Goal: Information Seeking & Learning: Find contact information

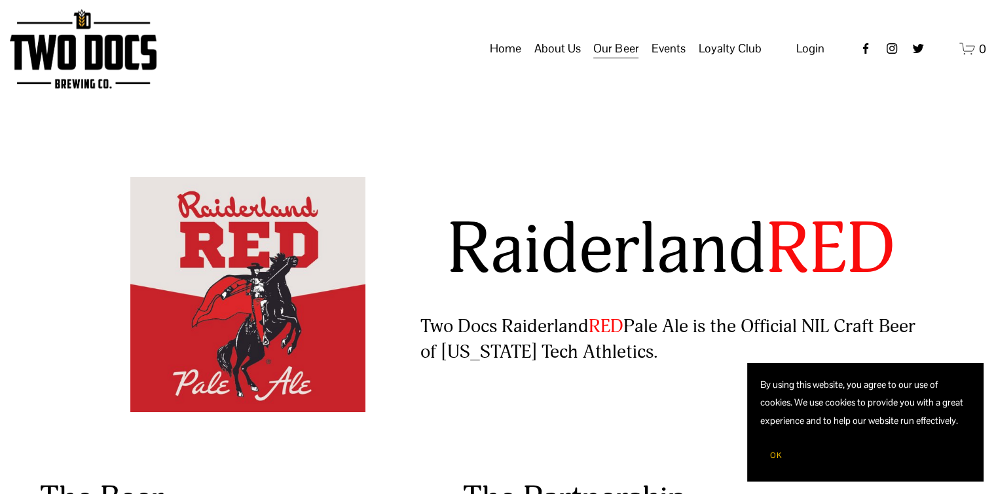
click at [788, 453] on button "OK" at bounding box center [776, 455] width 31 height 25
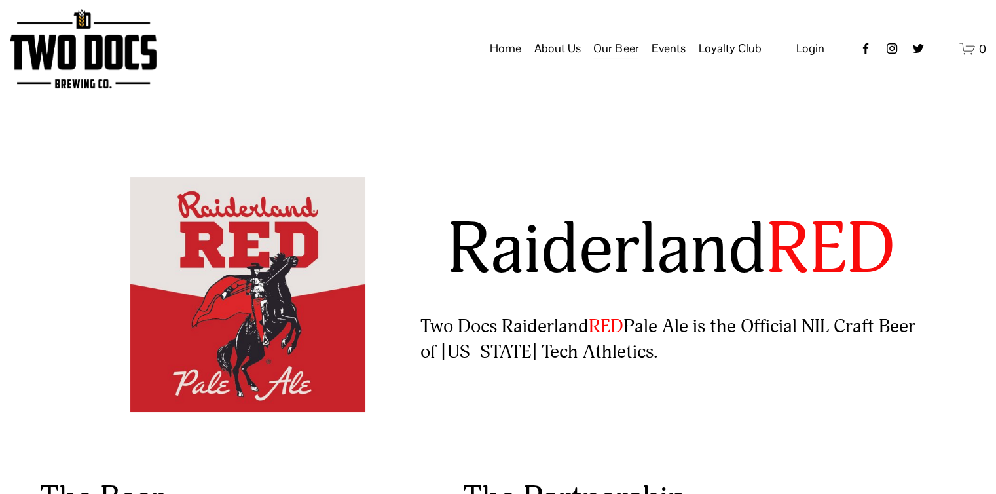
click at [0, 0] on span "Distribution Map" at bounding box center [0, 0] width 0 height 0
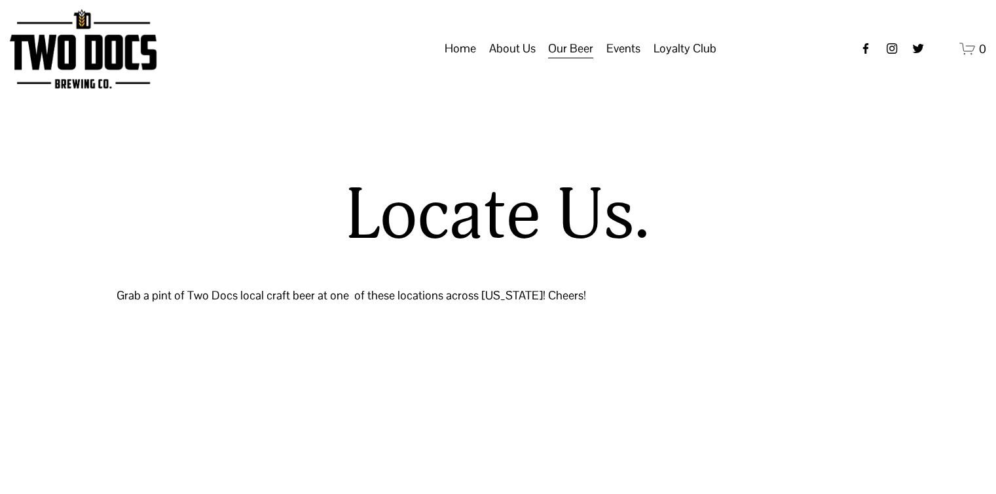
select select "**"
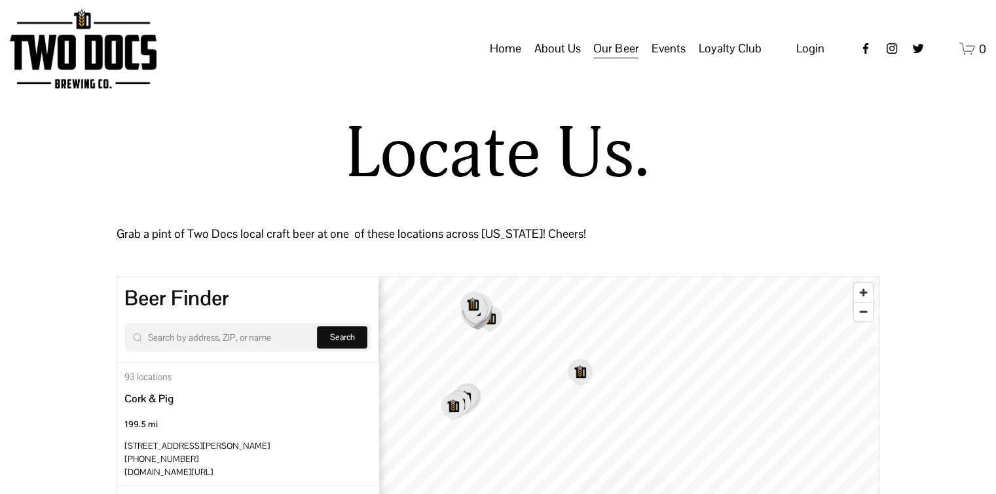
scroll to position [131, 0]
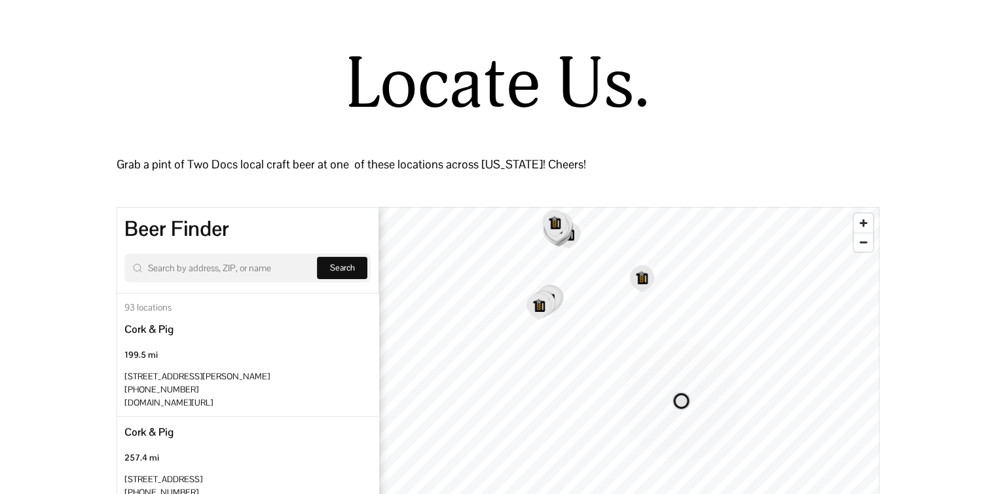
drag, startPoint x: 673, startPoint y: 454, endPoint x: 739, endPoint y: 407, distance: 80.7
click at [739, 407] on circle "Map marker" at bounding box center [681, 400] width 119 height 119
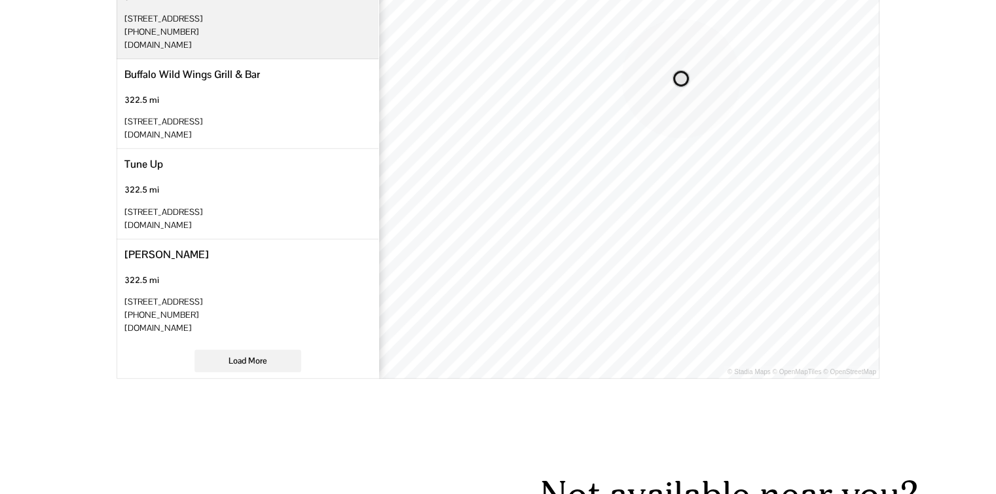
scroll to position [459, 0]
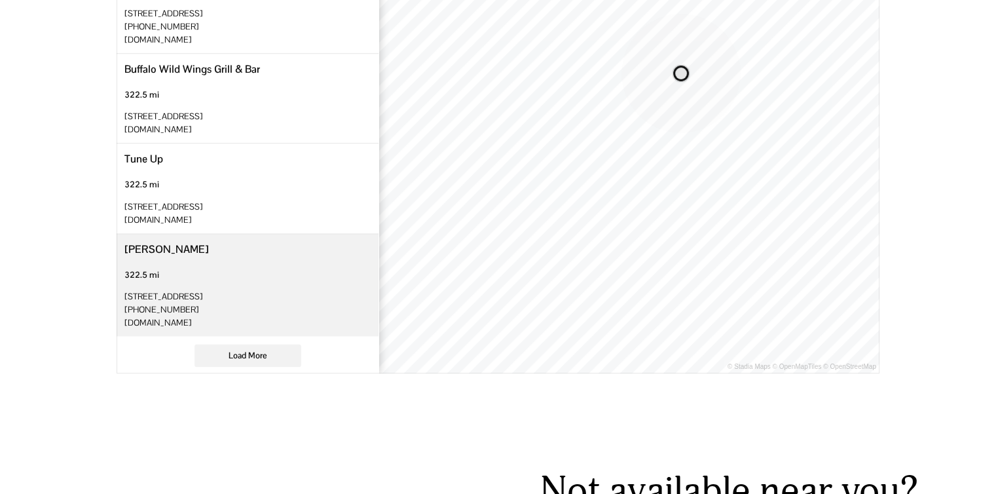
click at [155, 317] on link "[DOMAIN_NAME]" at bounding box center [157, 322] width 67 height 11
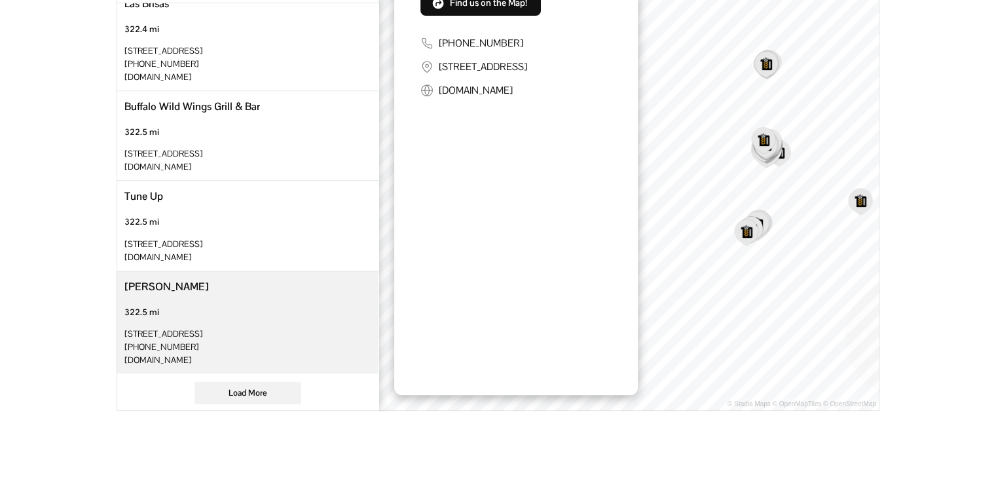
scroll to position [197, 0]
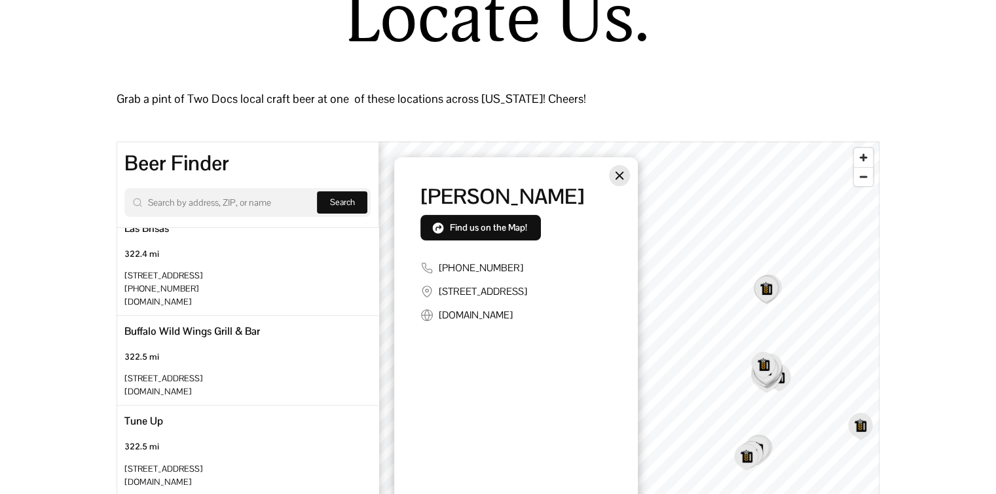
click at [629, 181] on button "Close" at bounding box center [619, 175] width 21 height 21
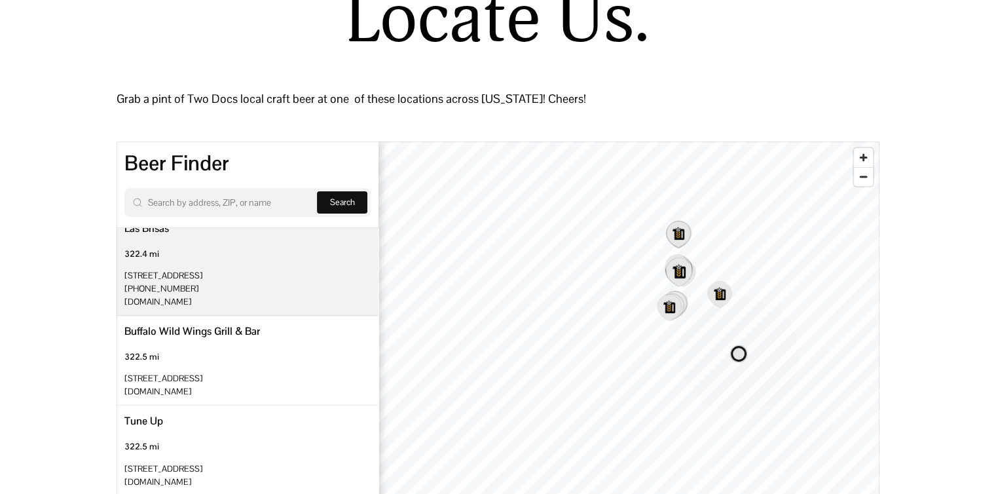
click at [151, 283] on link "[PHONE_NUMBER]" at bounding box center [161, 288] width 74 height 11
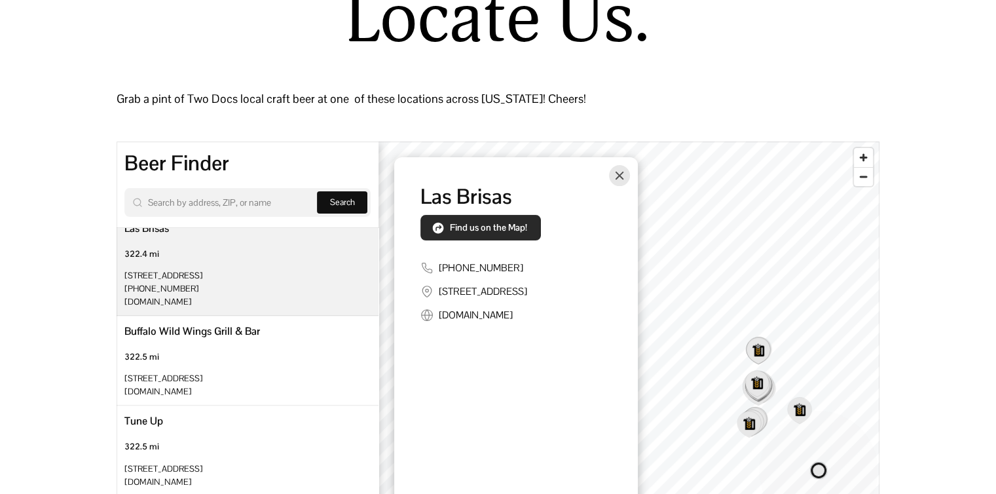
click at [467, 229] on span "Find us on the Map!" at bounding box center [488, 227] width 77 height 12
